Goal: Task Accomplishment & Management: Manage account settings

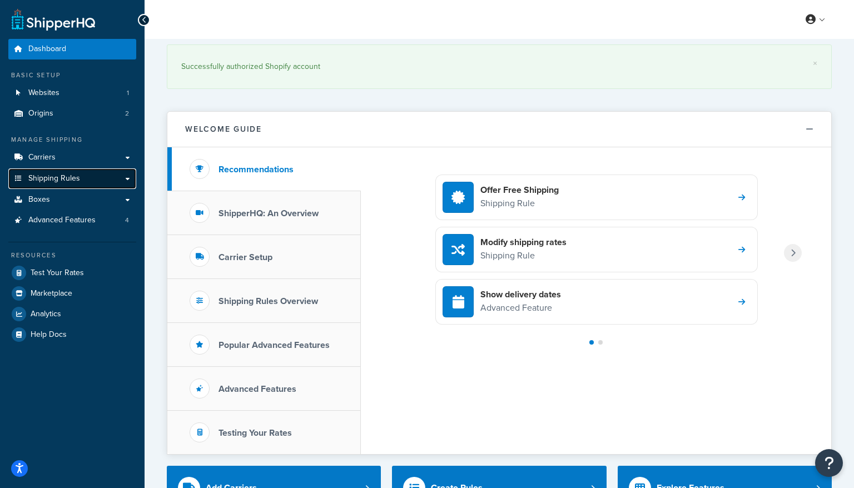
click at [82, 181] on link "Shipping Rules" at bounding box center [72, 178] width 128 height 21
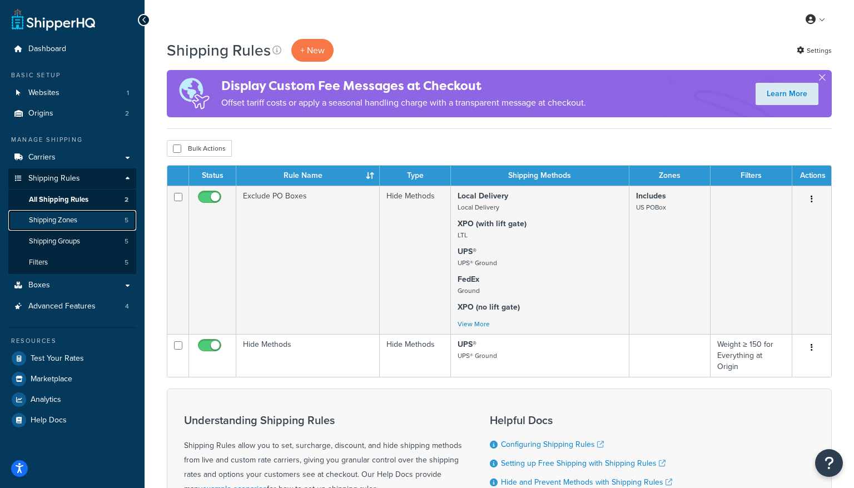
click at [72, 224] on span "Shipping Zones" at bounding box center [53, 220] width 48 height 9
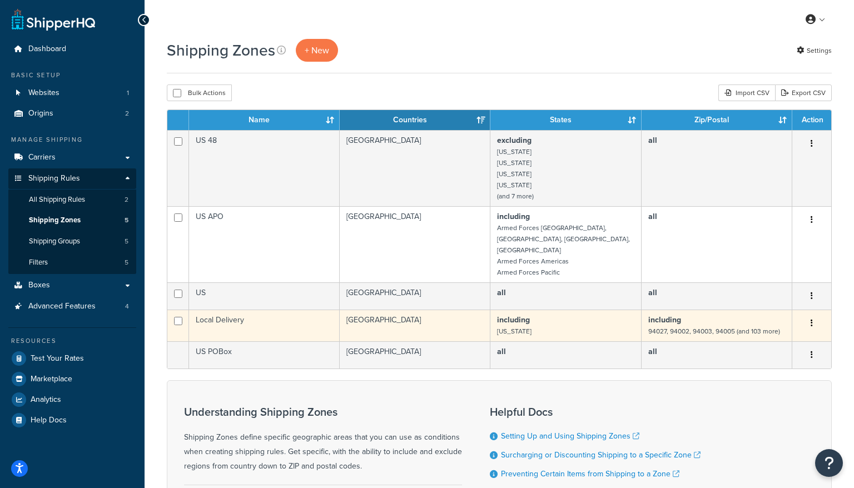
click at [810, 315] on button "button" at bounding box center [812, 324] width 16 height 18
click at [757, 328] on link "Edit" at bounding box center [767, 333] width 88 height 23
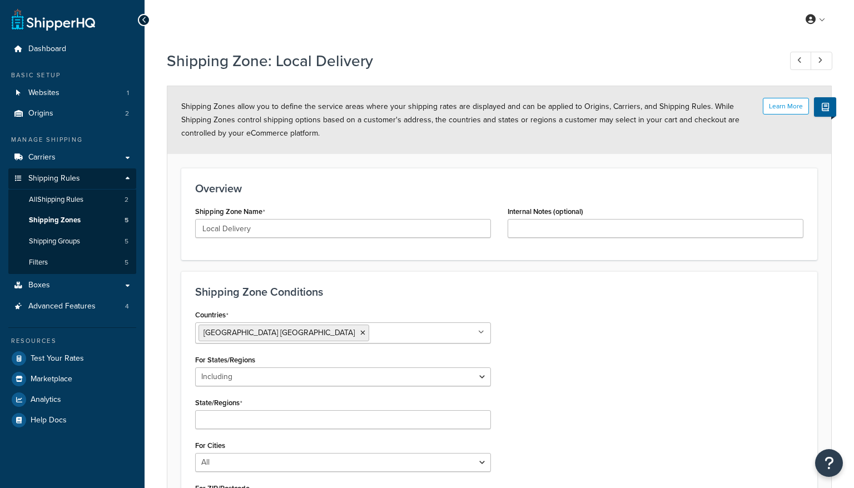
select select "including"
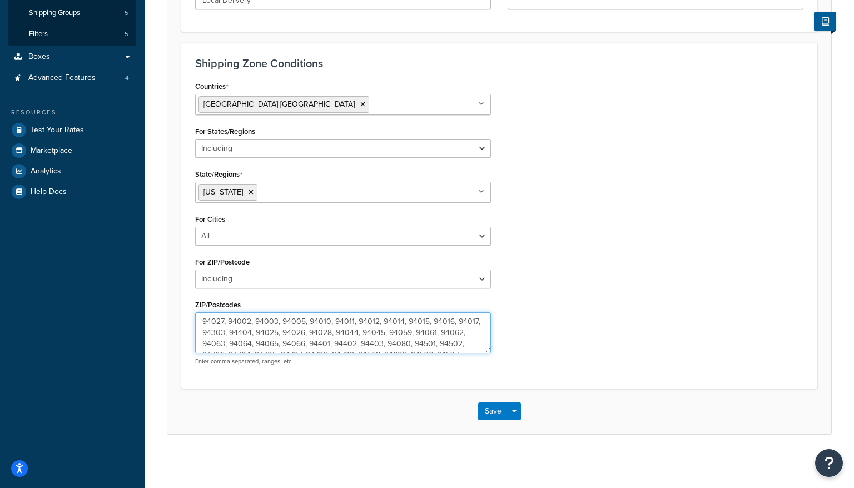
drag, startPoint x: 357, startPoint y: 341, endPoint x: -54, endPoint y: 186, distance: 439.2
click at [0, 186] on html "Accessibility Screen-Reader Guide, Feedback, and Issue Reporting | New window S…" at bounding box center [427, 130] width 854 height 719
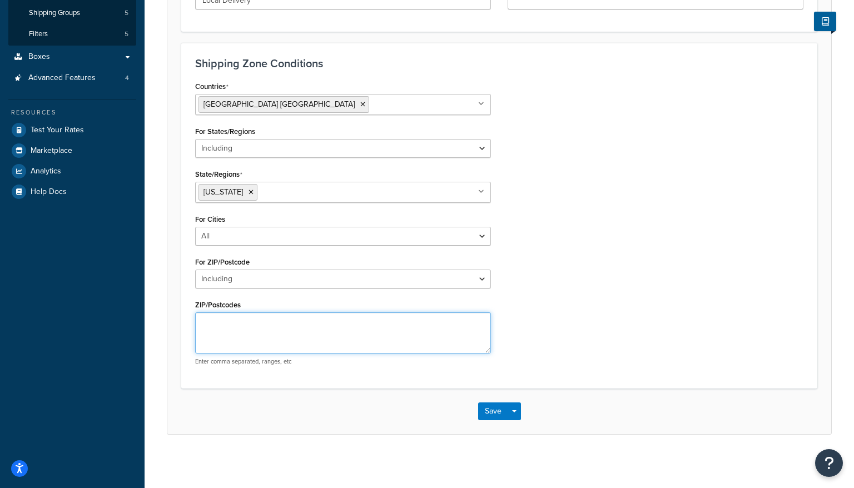
paste textarea "94121, 94132, 94116, 94122, 94017, 94015, 94129, 94118, 94016, 94127, 94112, 94…"
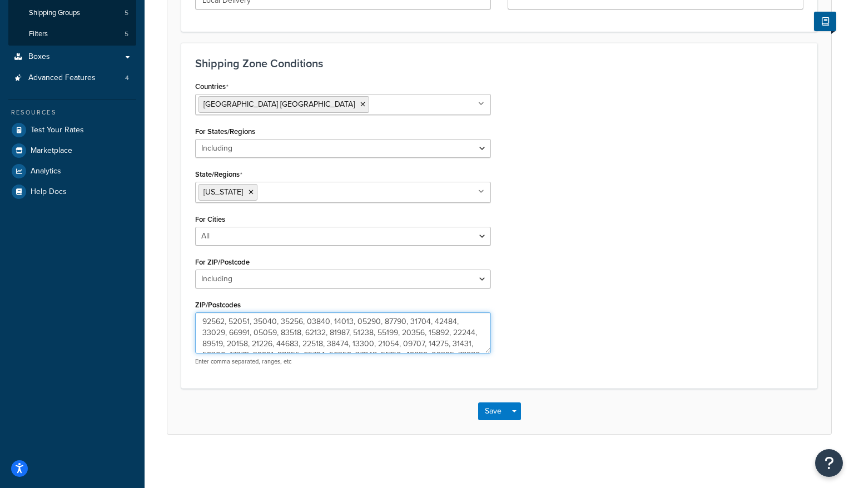
scroll to position [275, 0]
type textarea "94121, 94132, 94116, 94122, 94017, 94015, 94129, 94118, 94016, 94127, 94112, 94…"
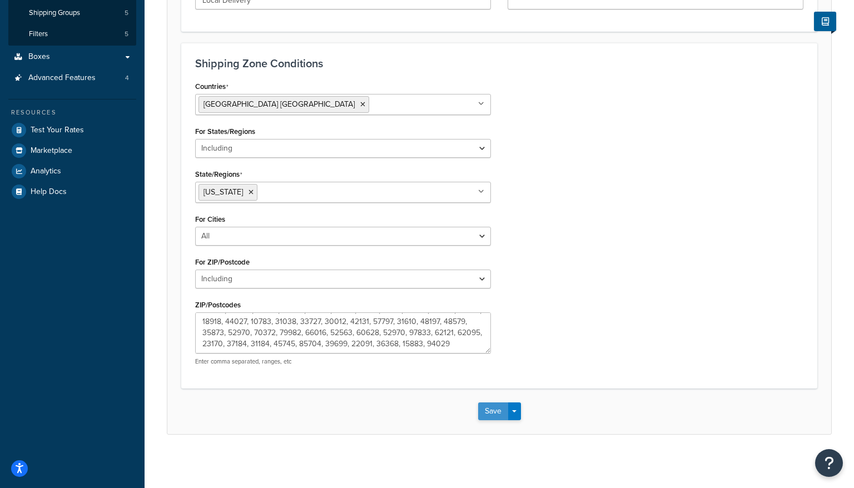
click at [481, 413] on button "Save" at bounding box center [493, 412] width 30 height 18
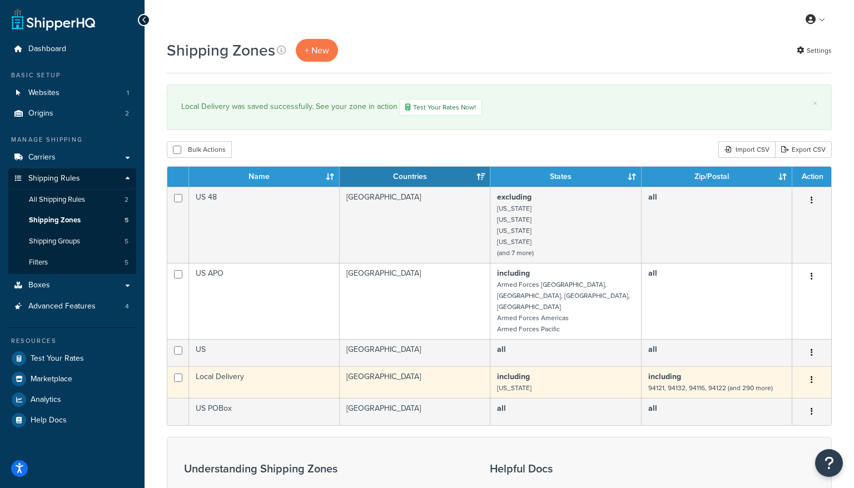
click at [289, 379] on td "Local Delivery" at bounding box center [264, 382] width 151 height 32
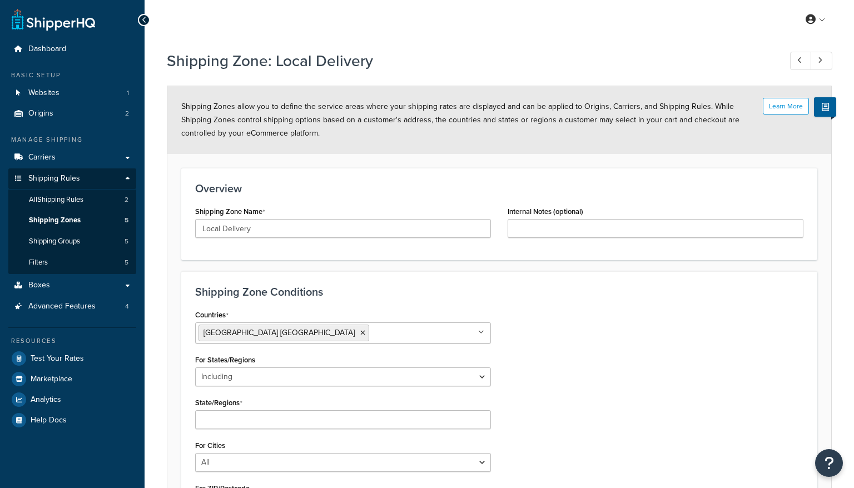
select select "including"
click at [146, 18] on icon at bounding box center [144, 20] width 5 height 8
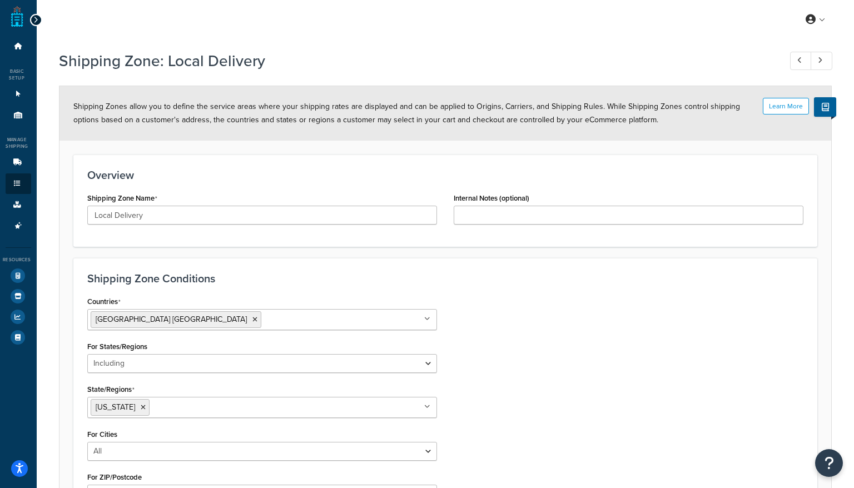
click at [37, 17] on icon at bounding box center [35, 20] width 5 height 8
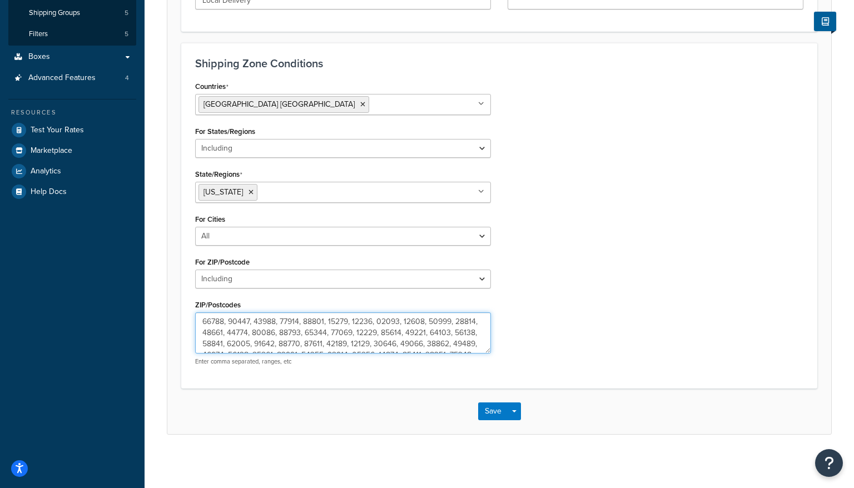
drag, startPoint x: 310, startPoint y: 342, endPoint x: 49, endPoint y: 236, distance: 281.3
click at [49, 236] on div "Dashboard Basic Setup Websites 1 Origins 2 Manage Shipping Carriers Carriers Al…" at bounding box center [427, 130] width 854 height 719
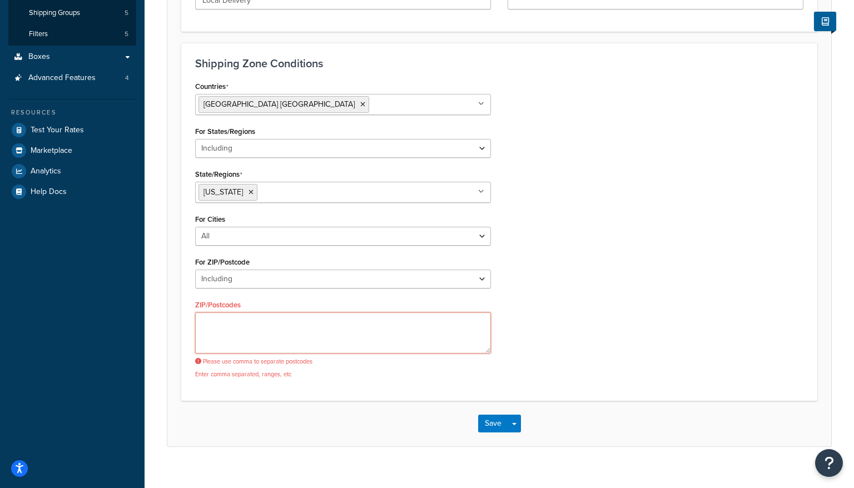
paste textarea "94121, 94132, 94116, 94122, 94017, 94015, 94129, 94118, 94016, 94127, 94112, 94…"
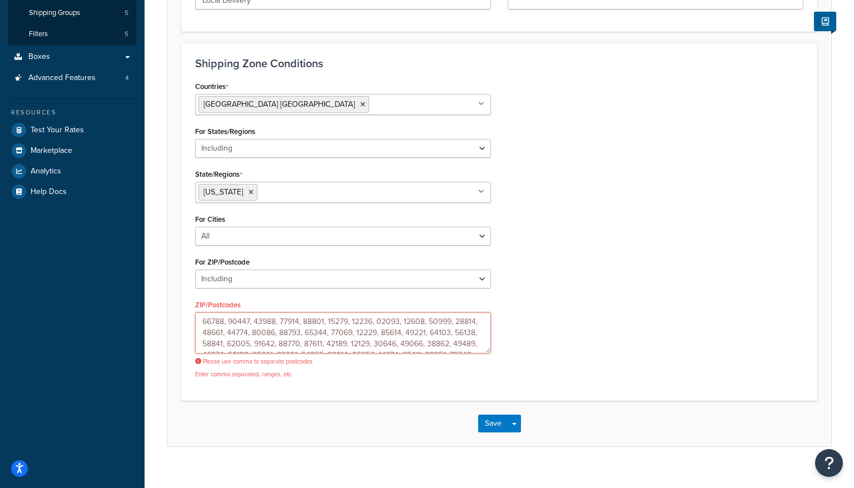
scroll to position [275, 0]
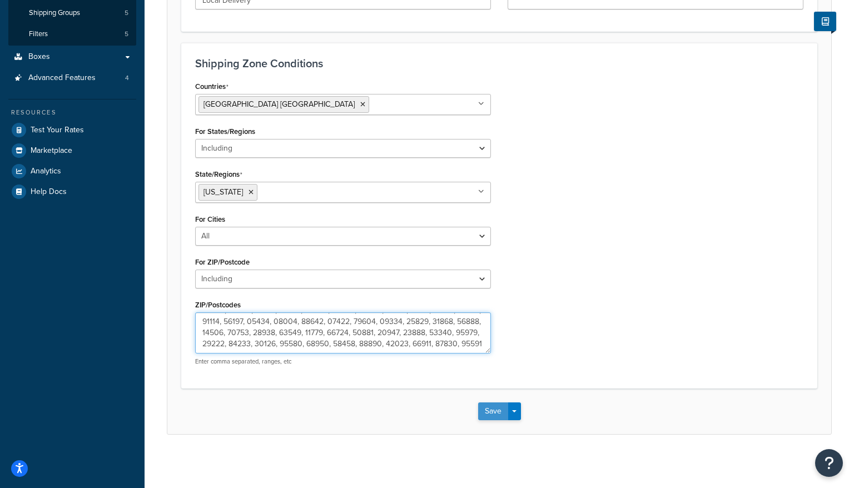
type textarea "94121, 94132, 94116, 94122, 94017, 94015, 94129, 94118, 94016, 94127, 94112, 94…"
click at [486, 410] on button "Save" at bounding box center [493, 412] width 30 height 18
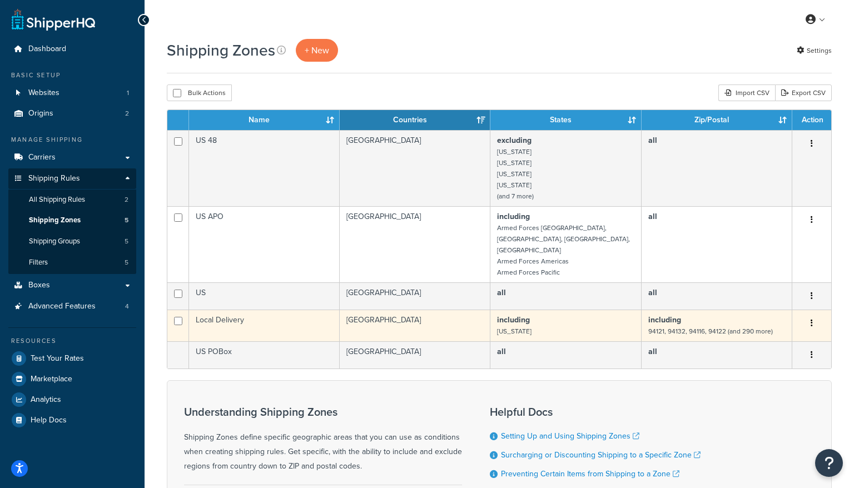
click at [812, 319] on icon "button" at bounding box center [812, 323] width 2 height 8
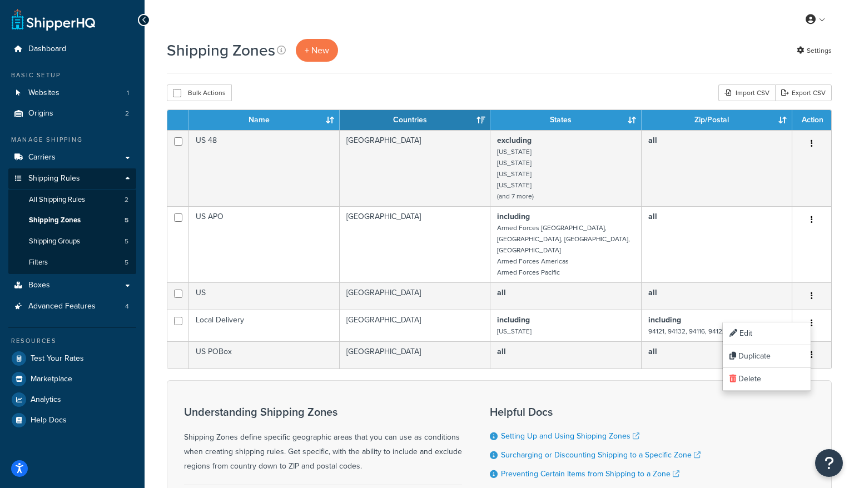
click at [574, 82] on div "Shipping Zones + New Settings Bulk Actions Duplicate Delete Import CSV Export C…" at bounding box center [499, 310] width 709 height 542
click at [75, 198] on span "All Shipping Rules" at bounding box center [57, 199] width 56 height 9
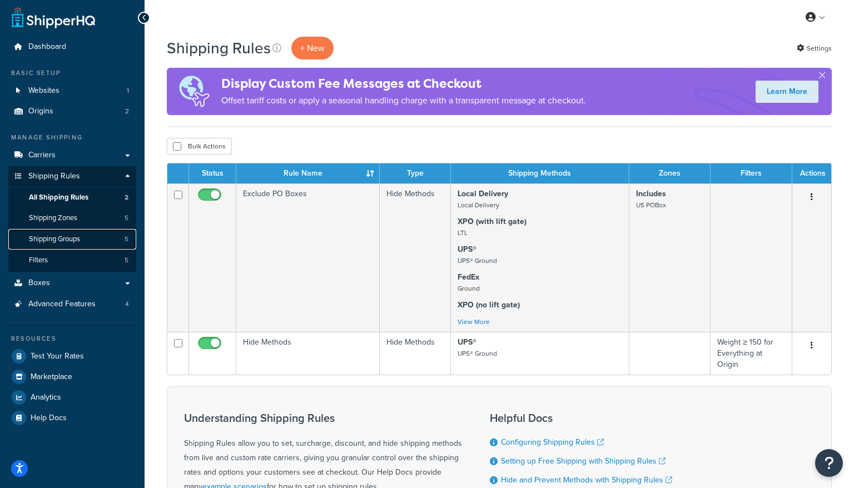
click at [64, 241] on span "Shipping Groups" at bounding box center [54, 239] width 51 height 9
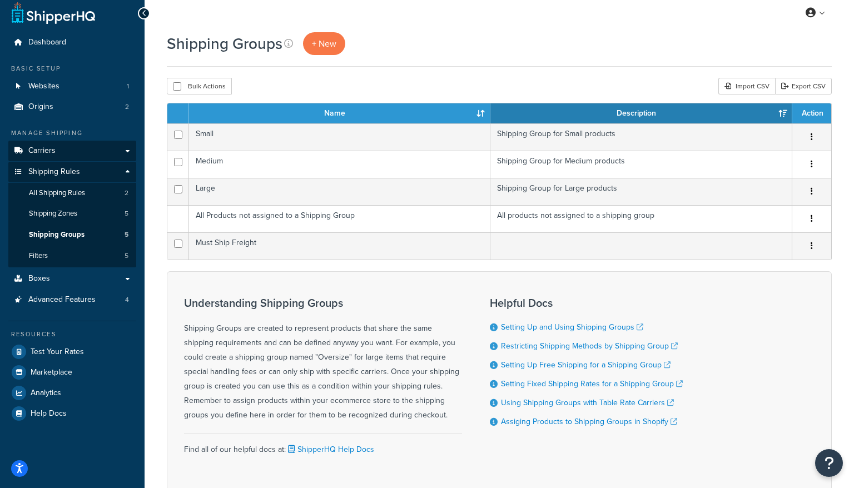
scroll to position [8, 0]
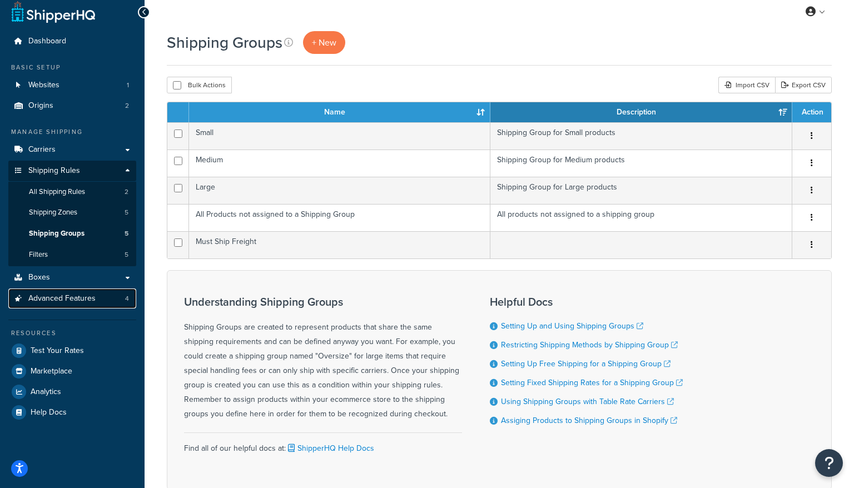
click at [88, 301] on span "Advanced Features" at bounding box center [61, 298] width 67 height 9
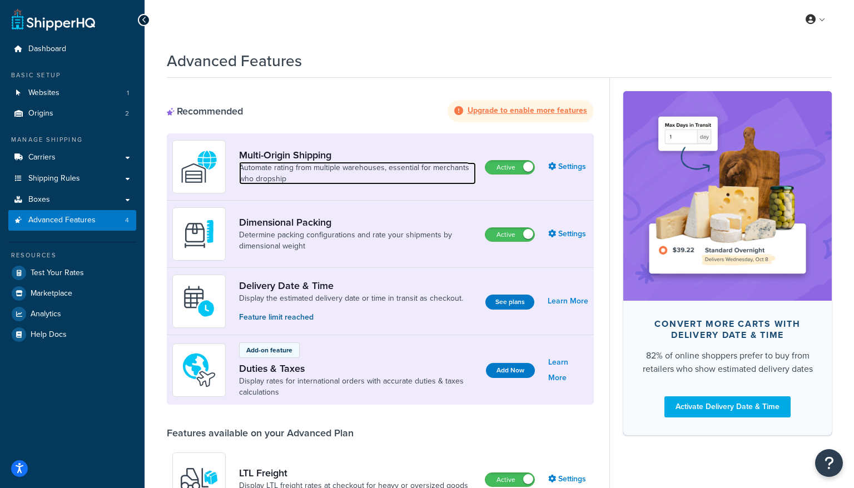
click at [290, 166] on link "Automate rating from multiple warehouses, essential for merchants who dropship" at bounding box center [357, 173] width 237 height 22
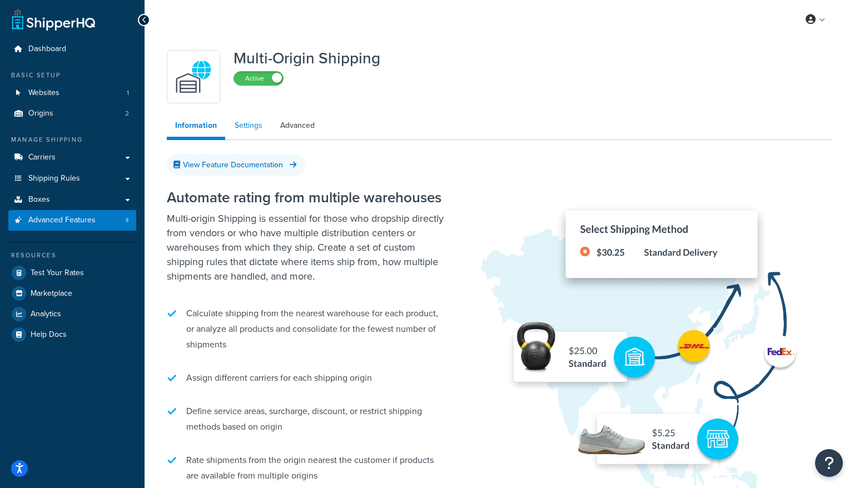
click at [249, 130] on link "Settings" at bounding box center [248, 126] width 44 height 22
select select "false"
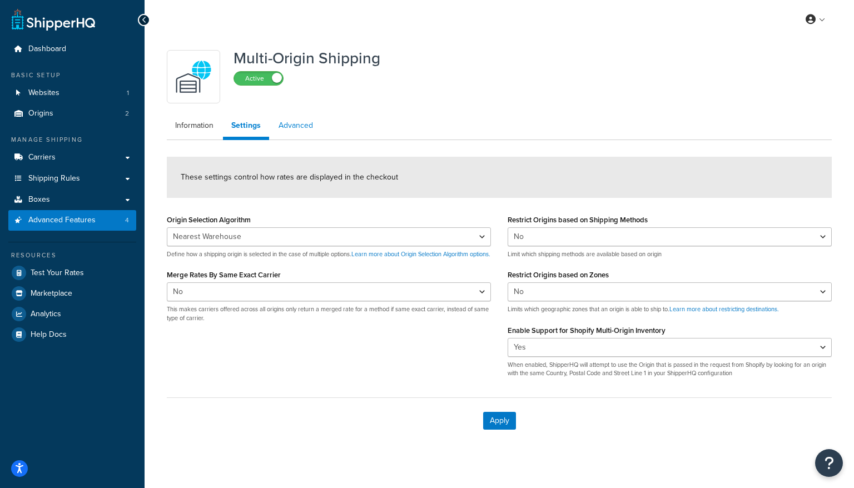
click at [286, 125] on link "Advanced" at bounding box center [295, 126] width 51 height 22
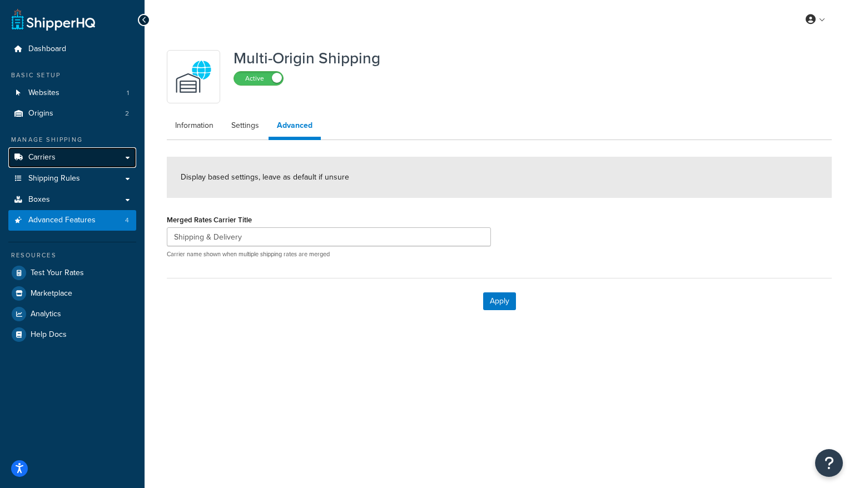
click at [60, 162] on link "Carriers" at bounding box center [72, 157] width 128 height 21
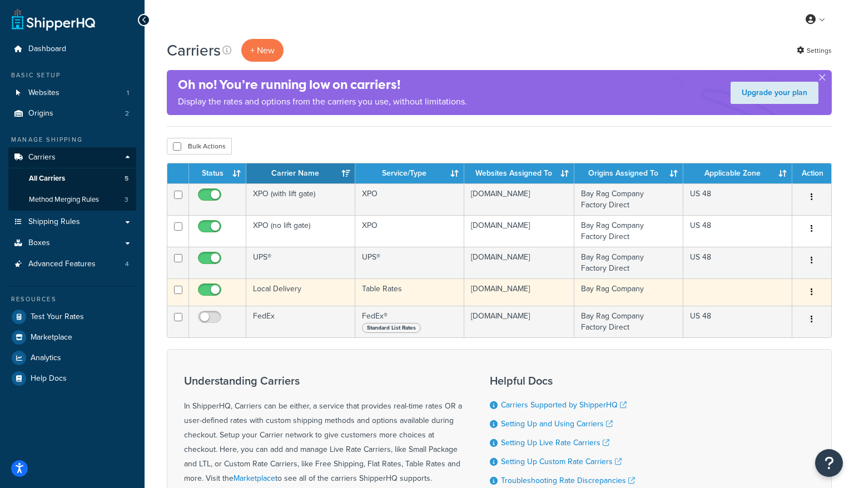
click at [285, 294] on td "Local Delivery" at bounding box center [300, 292] width 109 height 27
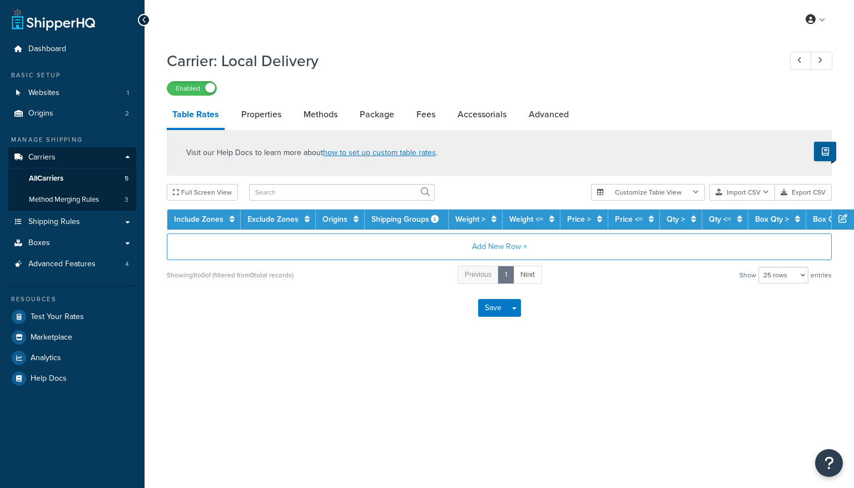
select select "25"
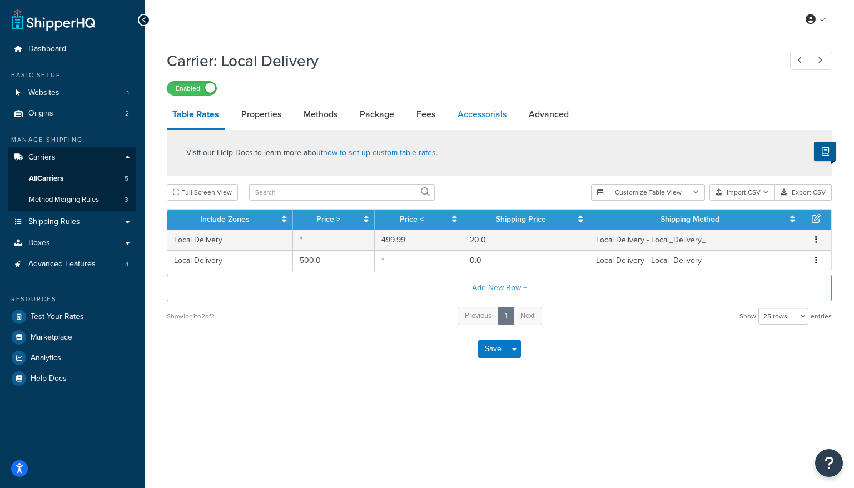
click at [486, 109] on link "Accessorials" at bounding box center [482, 114] width 60 height 27
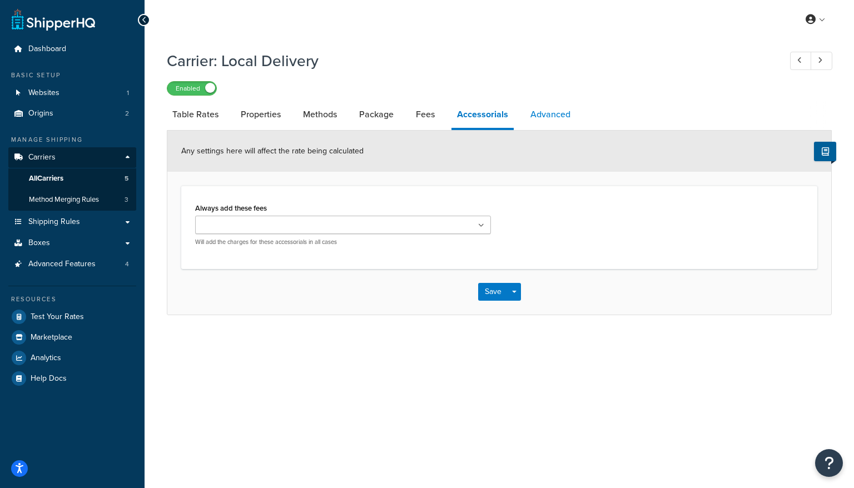
click at [542, 112] on link "Advanced" at bounding box center [550, 114] width 51 height 27
select select "false"
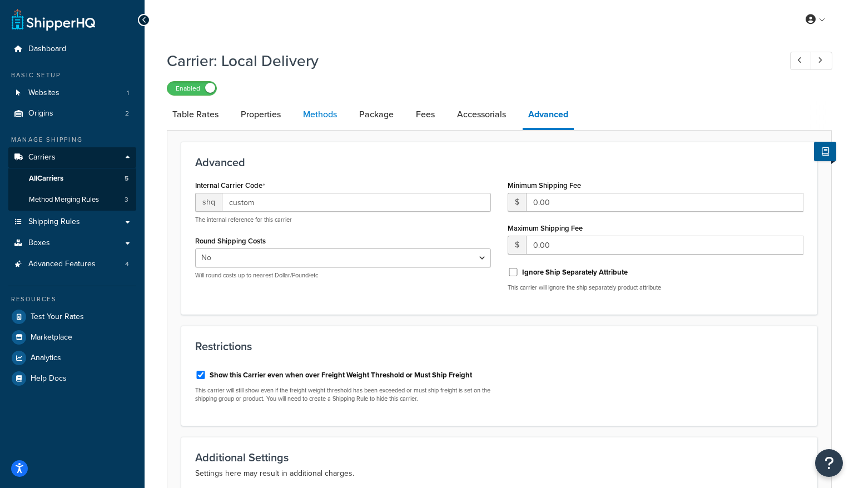
click at [312, 118] on link "Methods" at bounding box center [319, 114] width 45 height 27
select select "25"
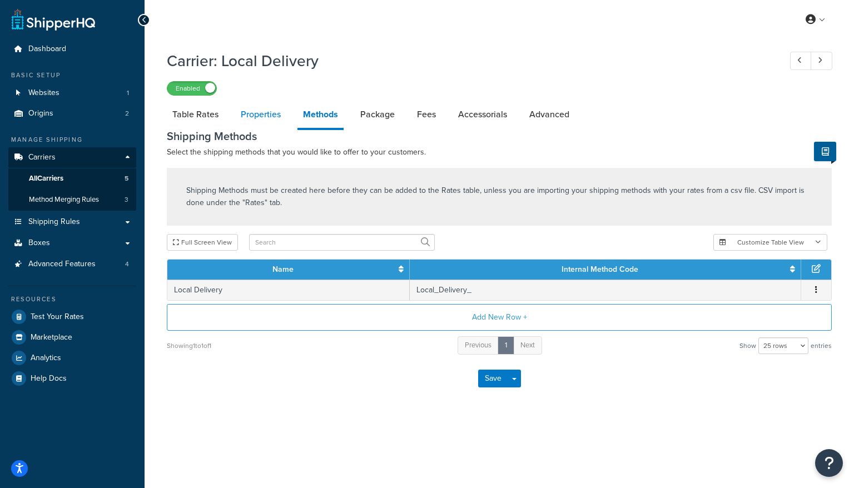
click at [256, 110] on link "Properties" at bounding box center [260, 114] width 51 height 27
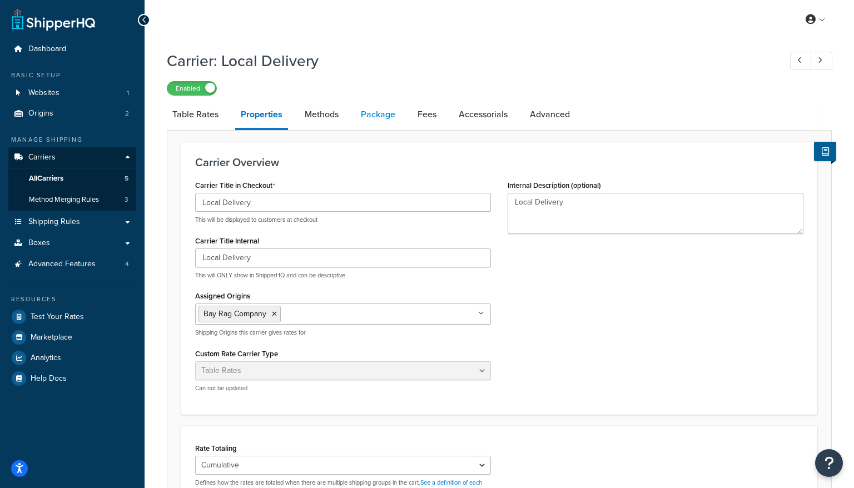
click at [394, 121] on link "Package" at bounding box center [378, 114] width 46 height 27
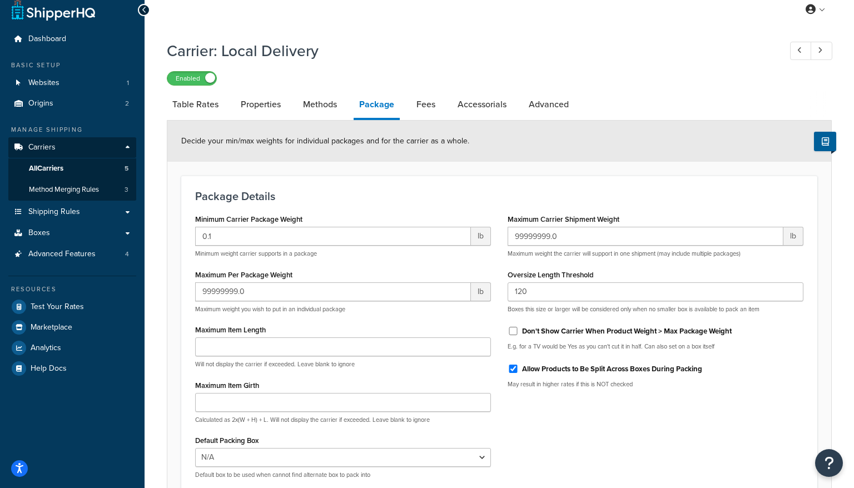
scroll to position [125, 0]
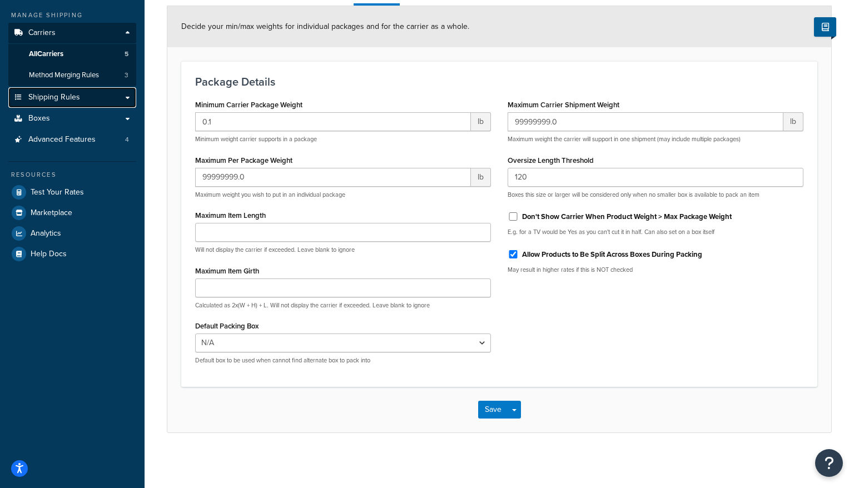
click at [66, 97] on span "Shipping Rules" at bounding box center [54, 97] width 52 height 9
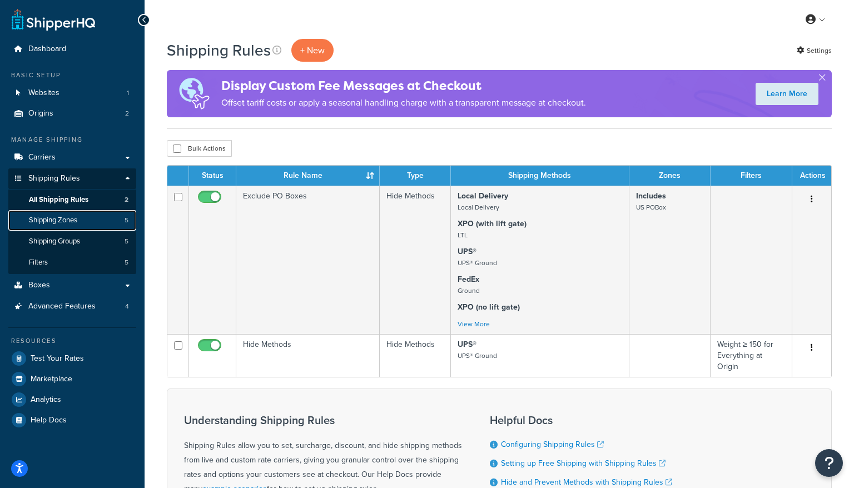
click at [62, 216] on span "Shipping Zones" at bounding box center [53, 220] width 48 height 9
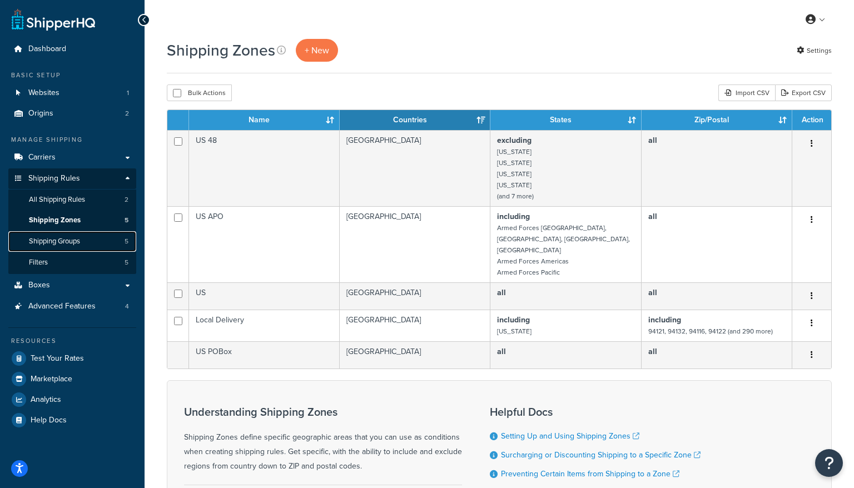
drag, startPoint x: 74, startPoint y: 241, endPoint x: 150, endPoint y: 245, distance: 75.7
click at [74, 241] on span "Shipping Groups" at bounding box center [54, 241] width 51 height 9
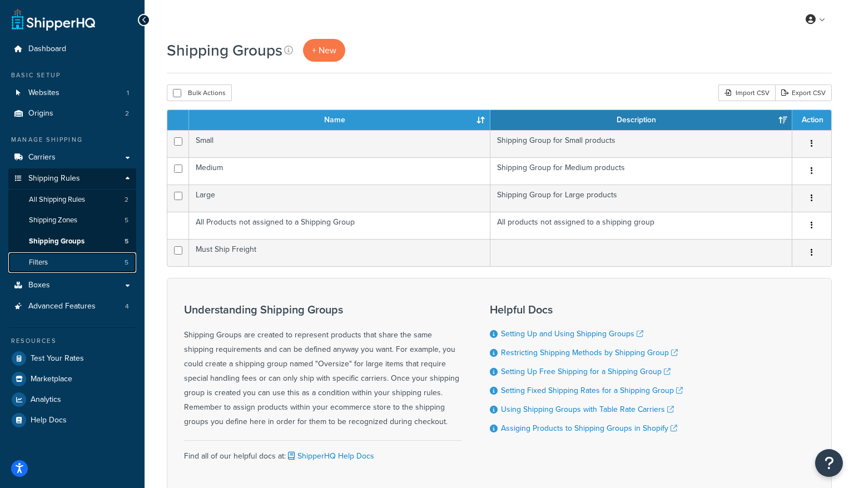
click at [82, 260] on link "Filters 5" at bounding box center [72, 262] width 128 height 21
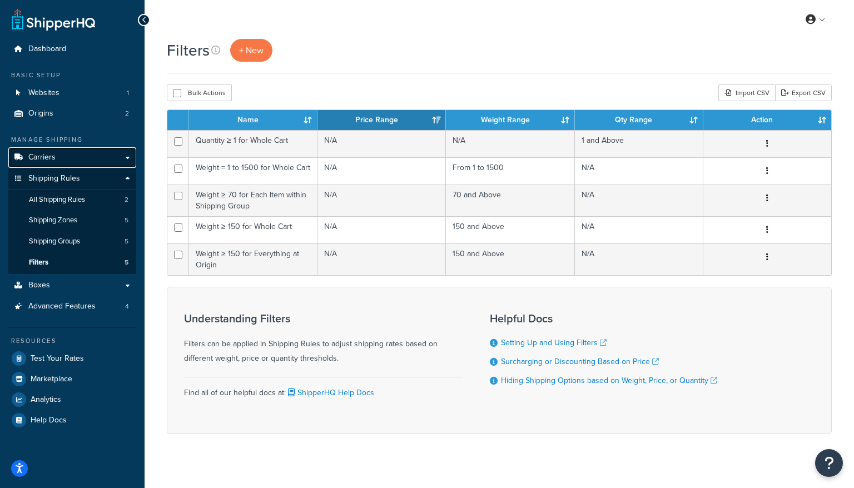
click at [123, 155] on link "Carriers" at bounding box center [72, 157] width 128 height 21
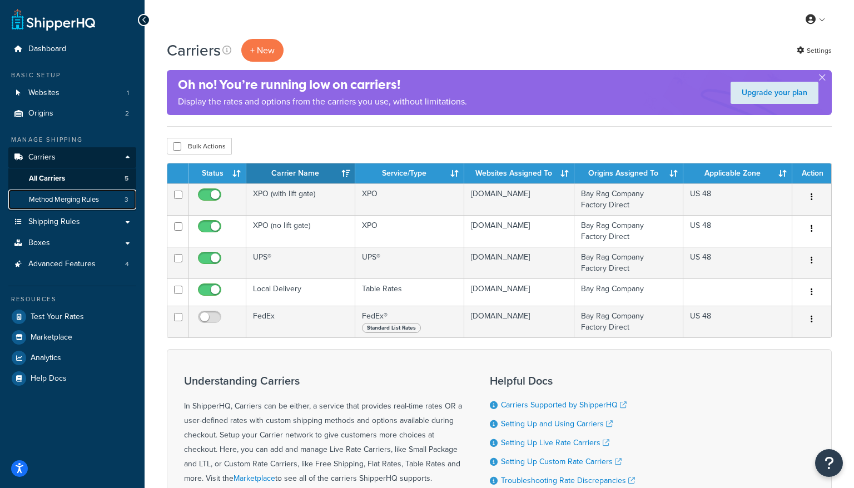
click at [80, 201] on span "Method Merging Rules" at bounding box center [64, 199] width 70 height 9
